Goal: Task Accomplishment & Management: Manage account settings

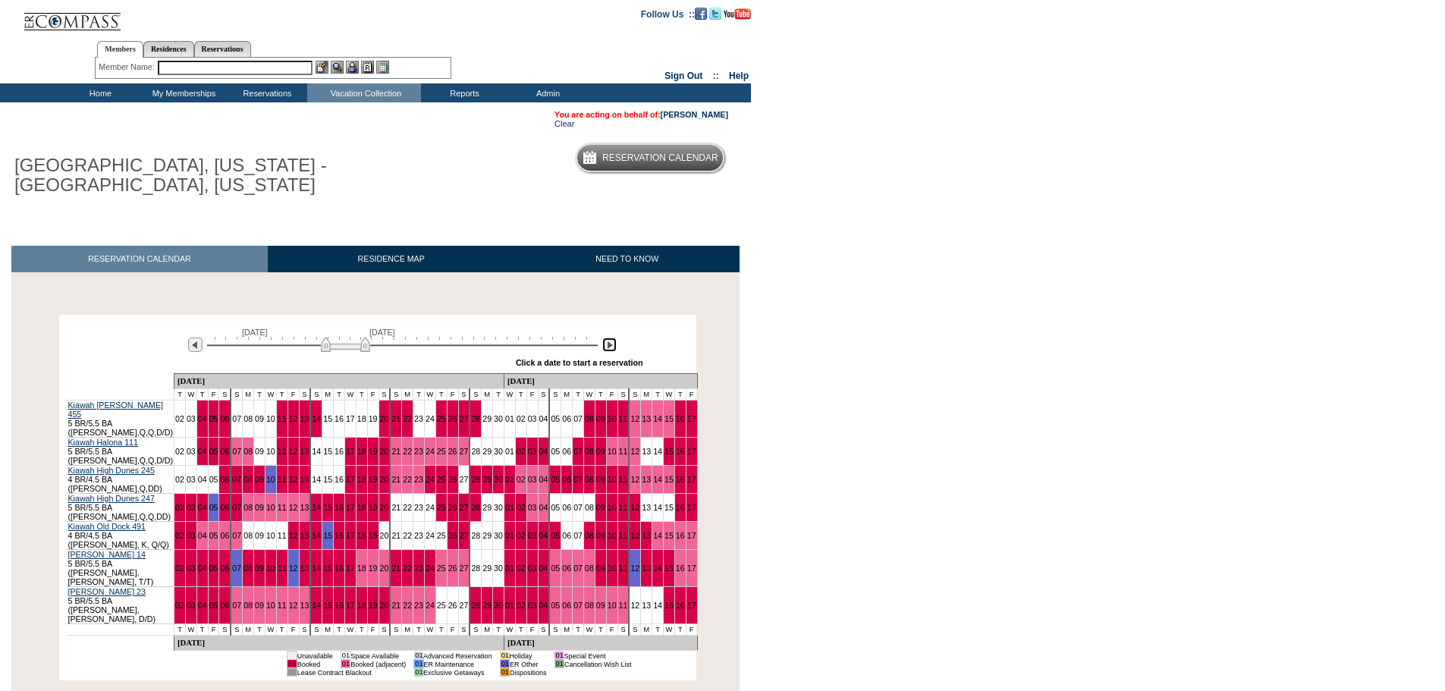
click at [606, 349] on img at bounding box center [609, 345] width 14 height 14
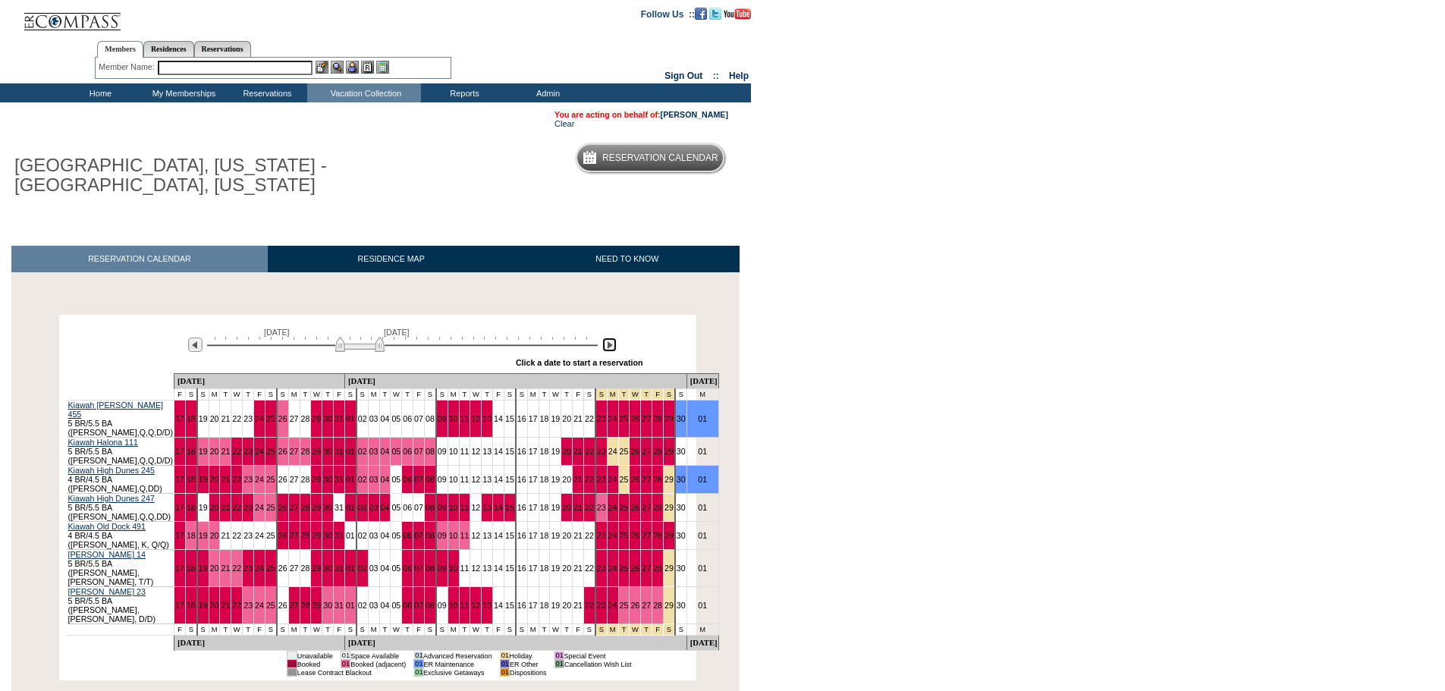
click at [606, 349] on img at bounding box center [609, 345] width 14 height 14
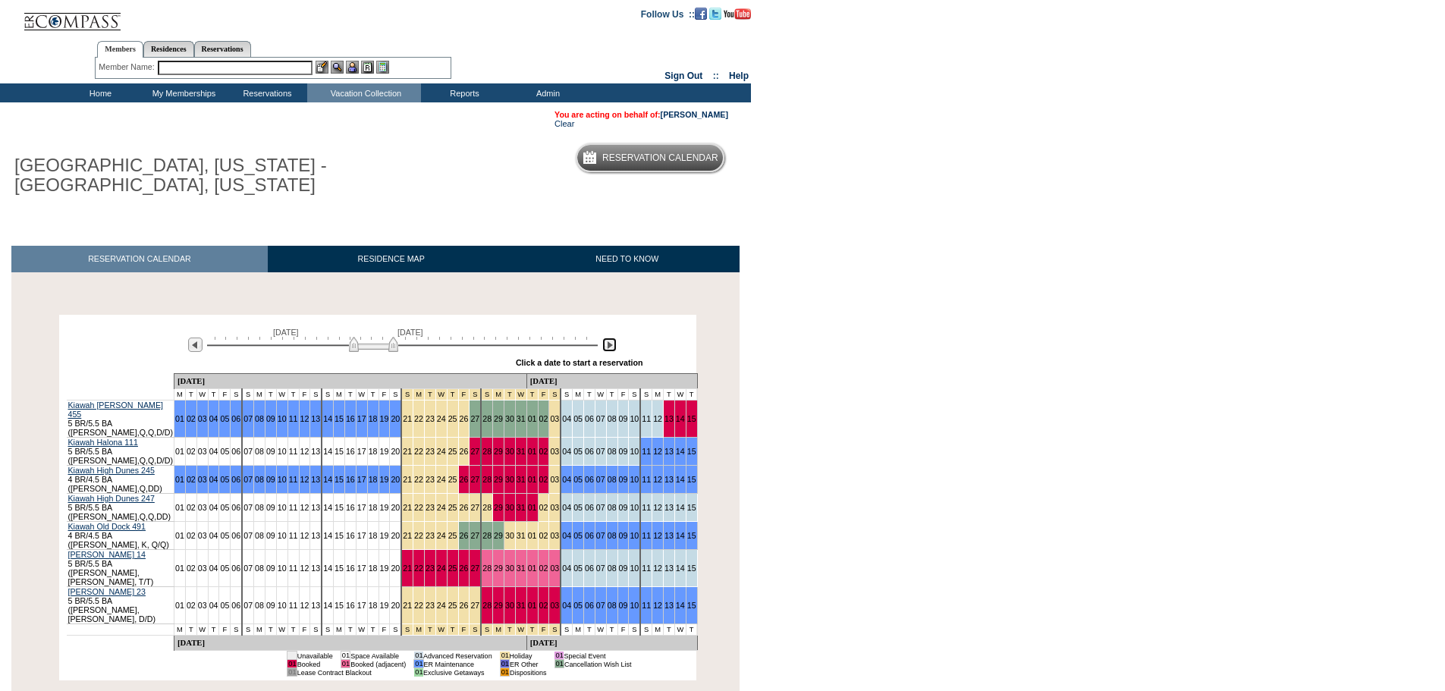
click at [606, 349] on img at bounding box center [609, 345] width 14 height 14
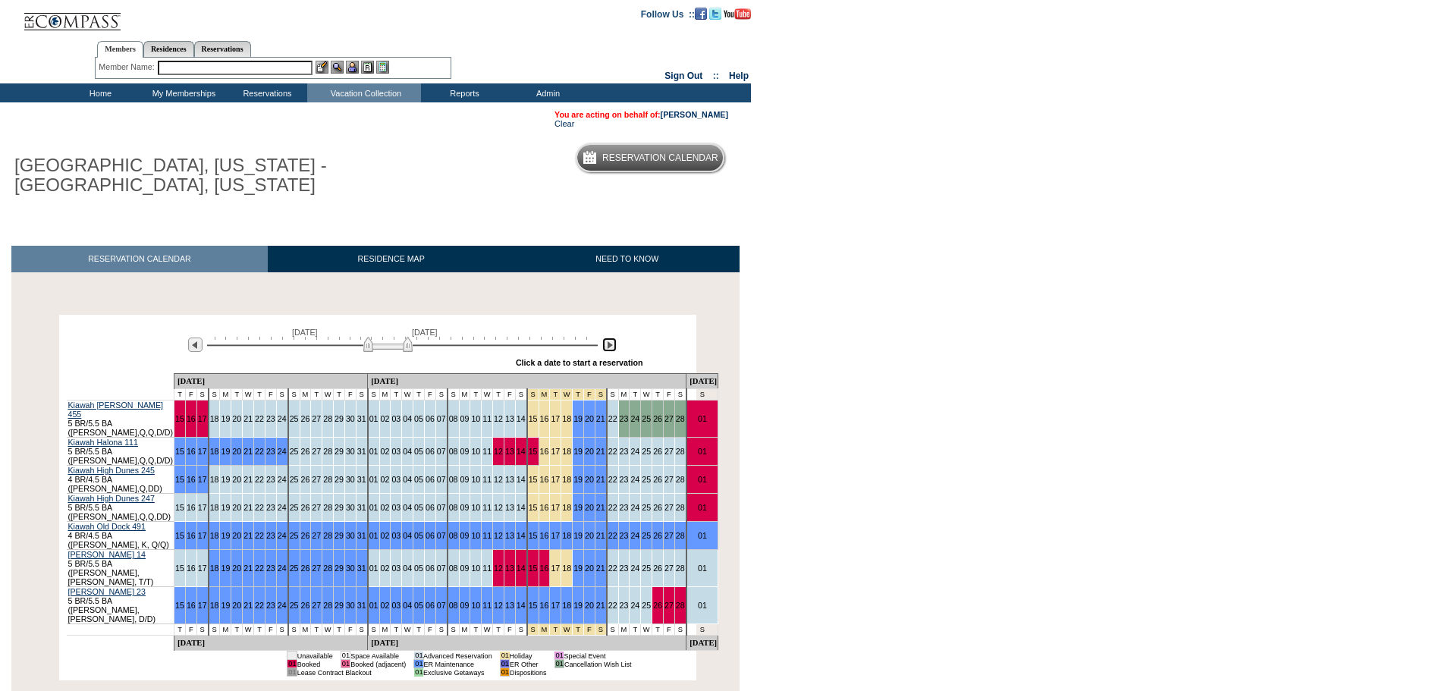
click at [606, 349] on img at bounding box center [609, 345] width 14 height 14
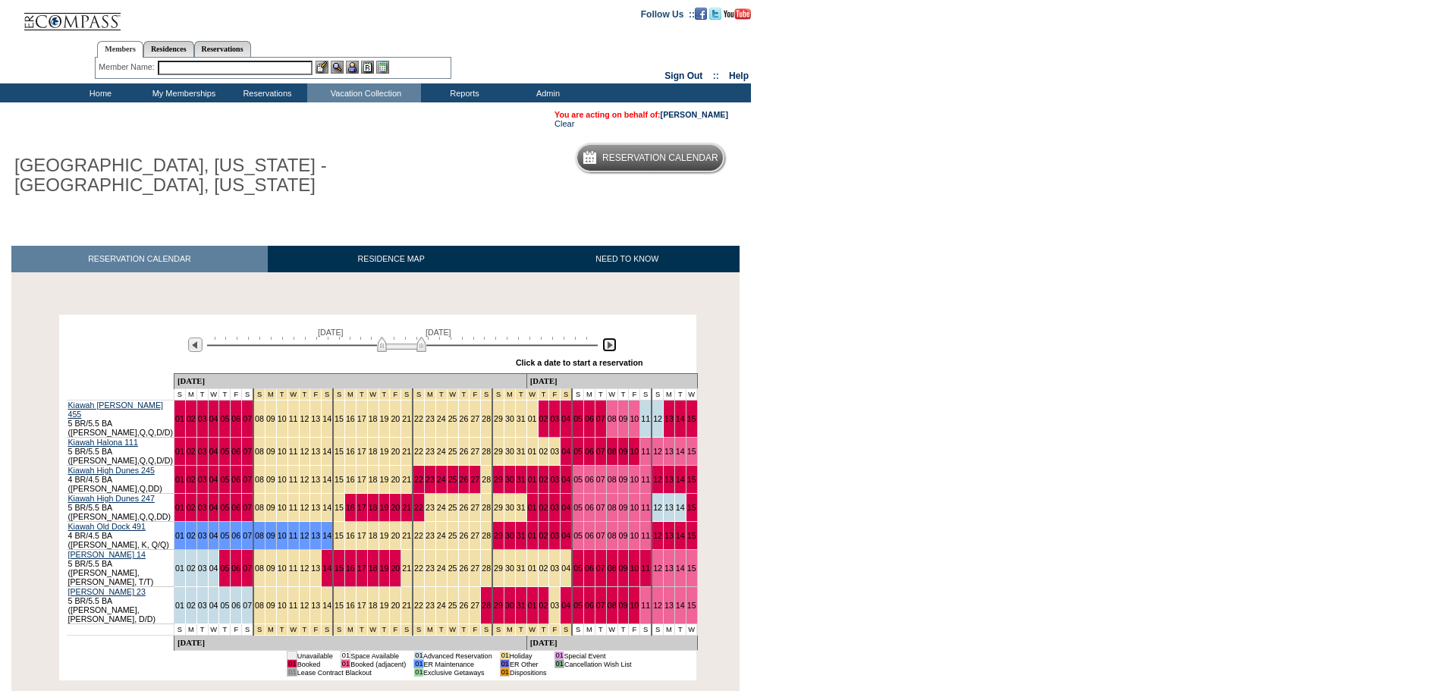
click at [606, 349] on img at bounding box center [609, 345] width 14 height 14
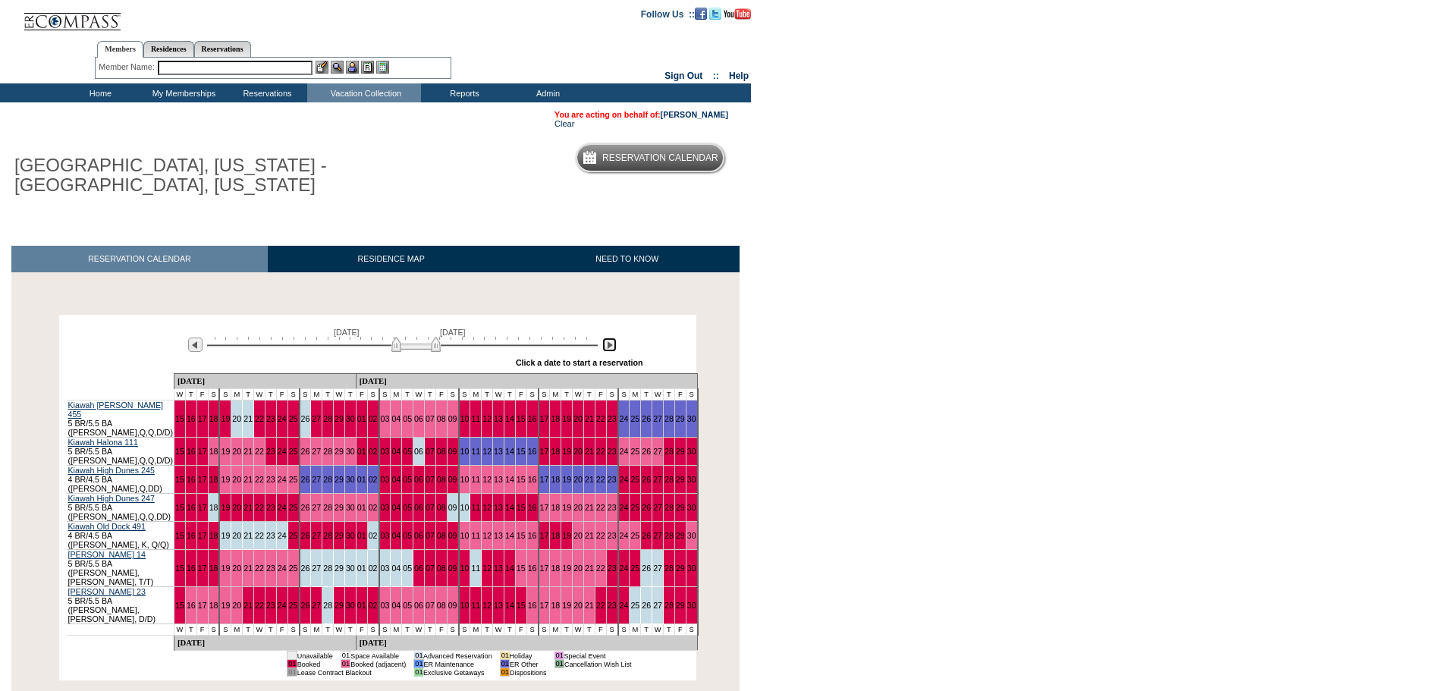
click at [606, 349] on img at bounding box center [609, 345] width 14 height 14
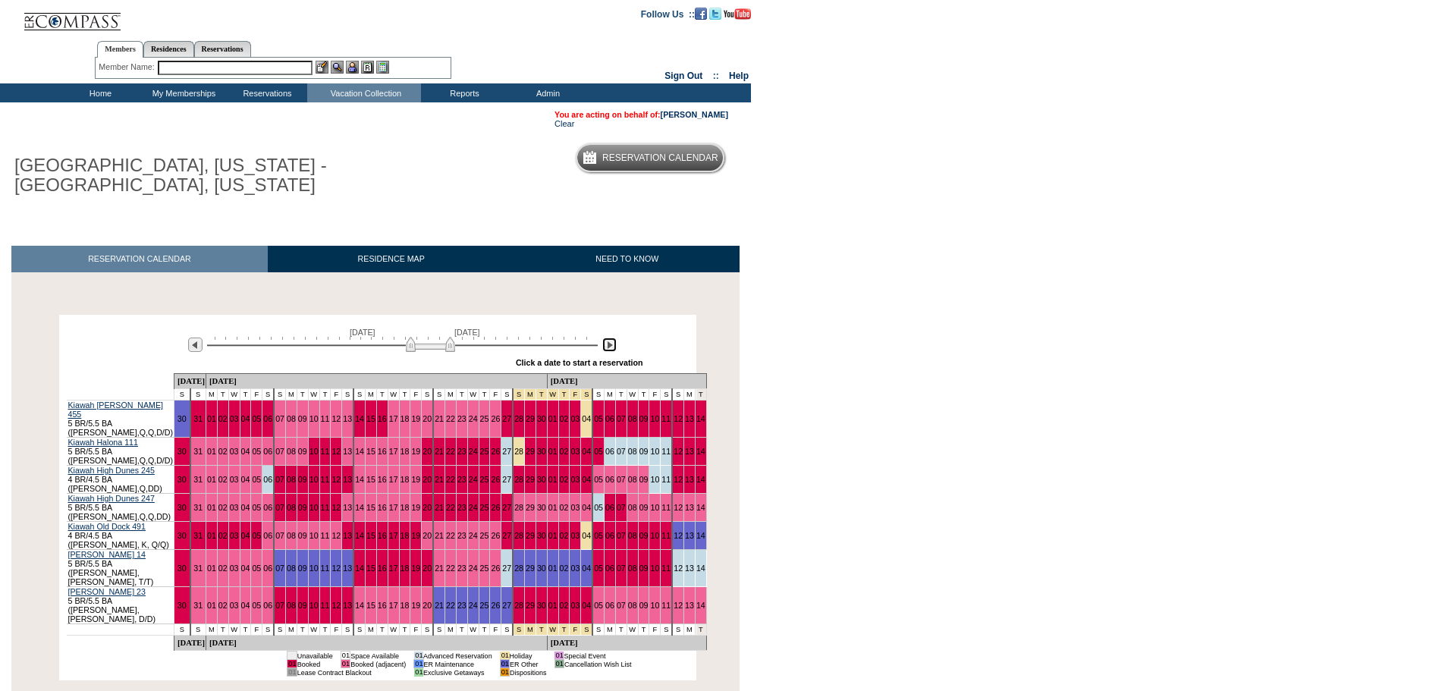
click at [606, 349] on img at bounding box center [609, 345] width 14 height 14
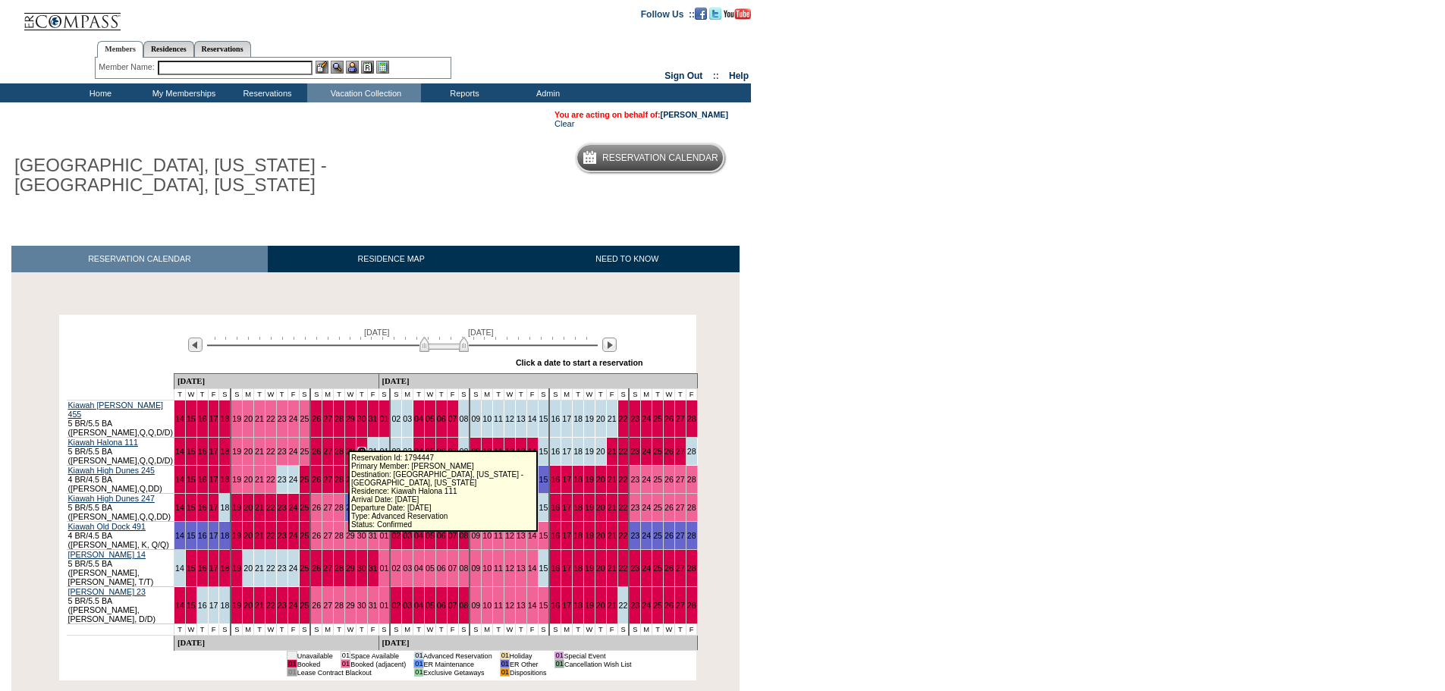
click at [357, 447] on link "30" at bounding box center [361, 451] width 9 height 9
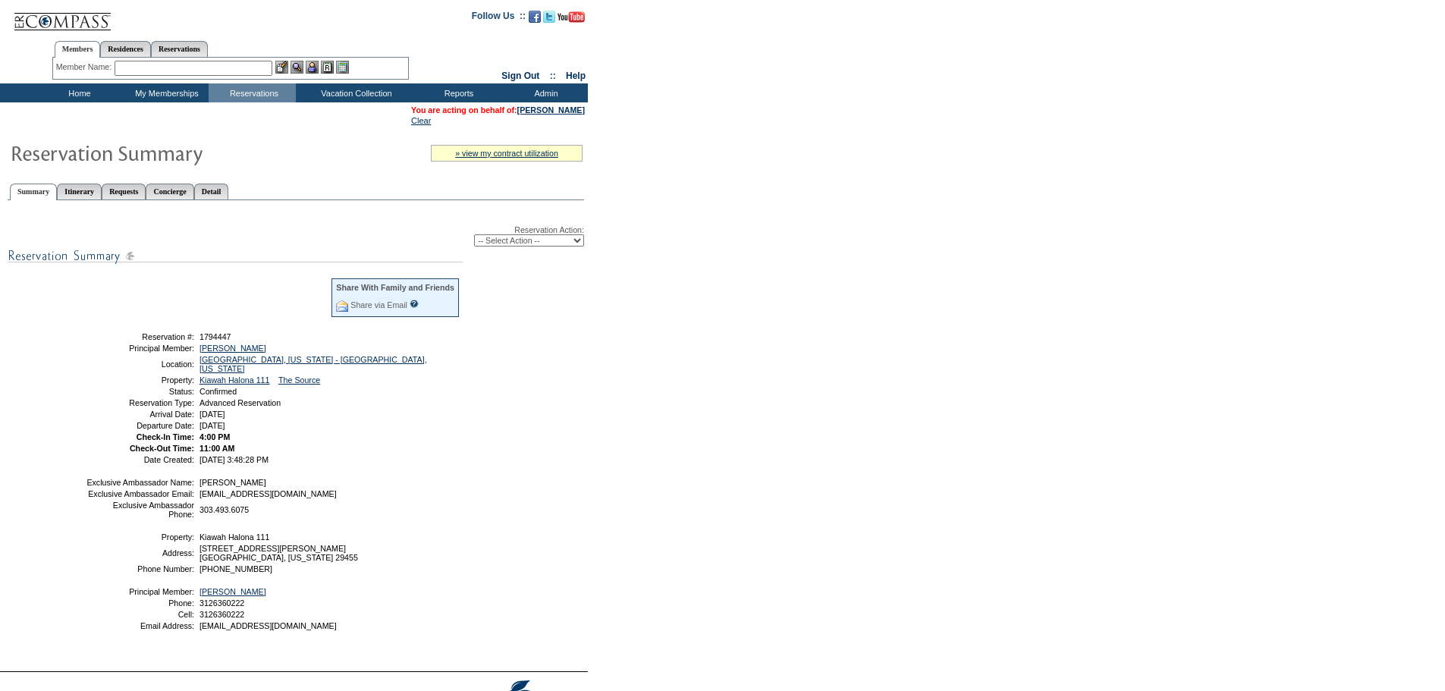
click at [578, 246] on select "-- Select Action -- Modify Reservation Dates Modify Reservation Cost Modify Occ…" at bounding box center [529, 240] width 110 height 12
select select "ChangeDates"
click at [474, 237] on select "-- Select Action -- Modify Reservation Dates Modify Reservation Cost Modify Occ…" at bounding box center [529, 240] width 110 height 12
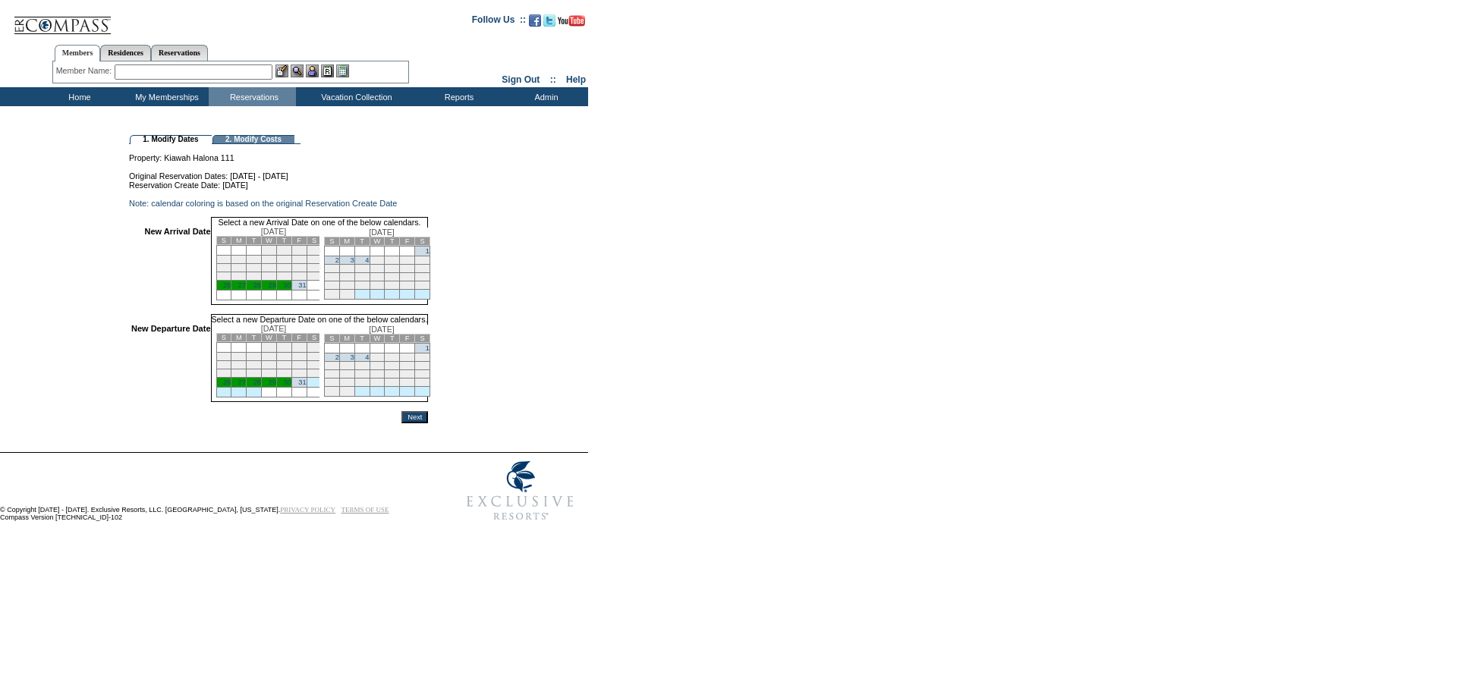
click at [231, 291] on td "26" at bounding box center [223, 286] width 15 height 10
click at [339, 361] on link "2" at bounding box center [337, 358] width 4 height 8
